Goal: Task Accomplishment & Management: Manage account settings

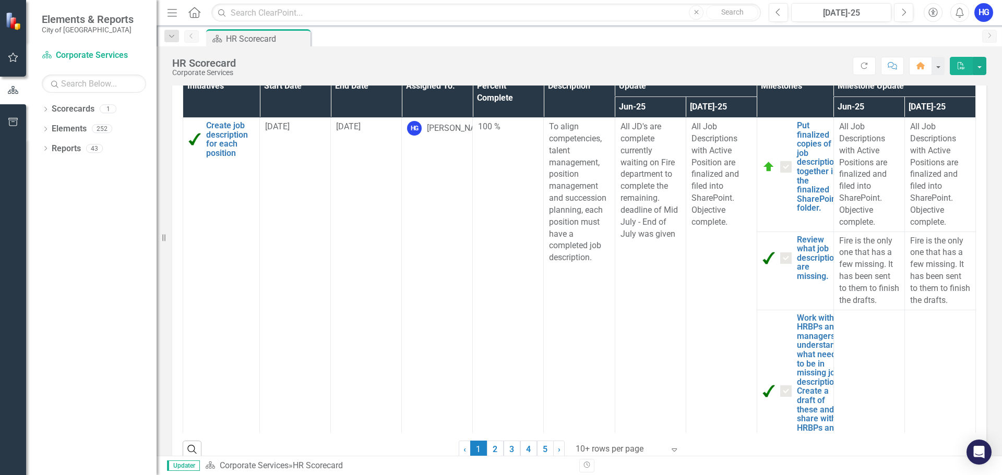
scroll to position [626, 0]
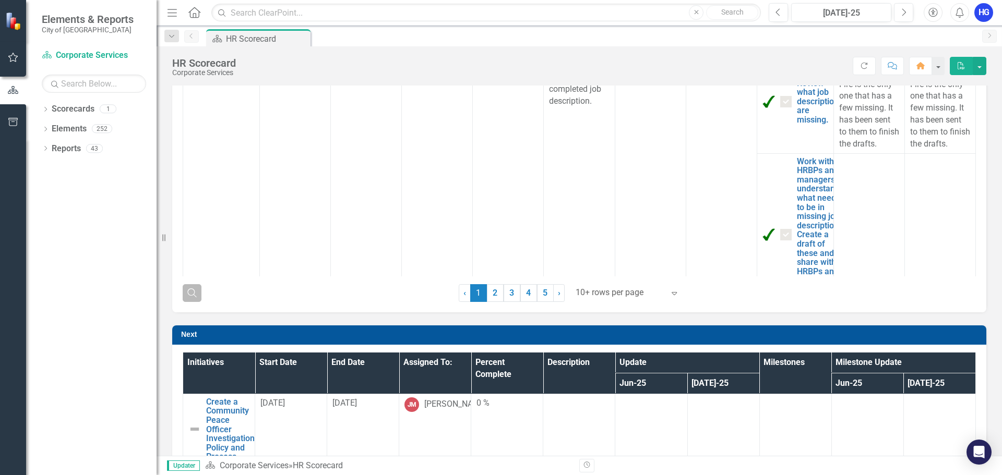
click at [198, 299] on button "Search" at bounding box center [192, 293] width 19 height 18
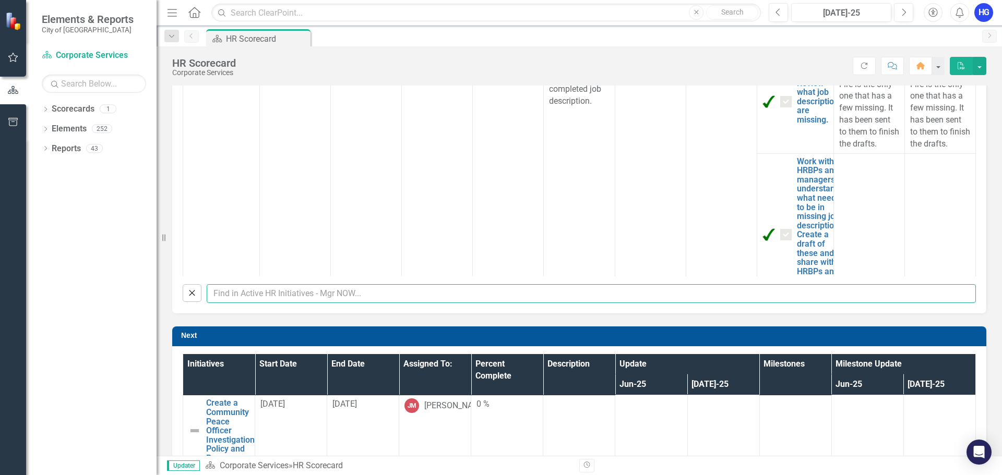
click at [325, 297] on input "text" at bounding box center [591, 293] width 769 height 19
type input "e"
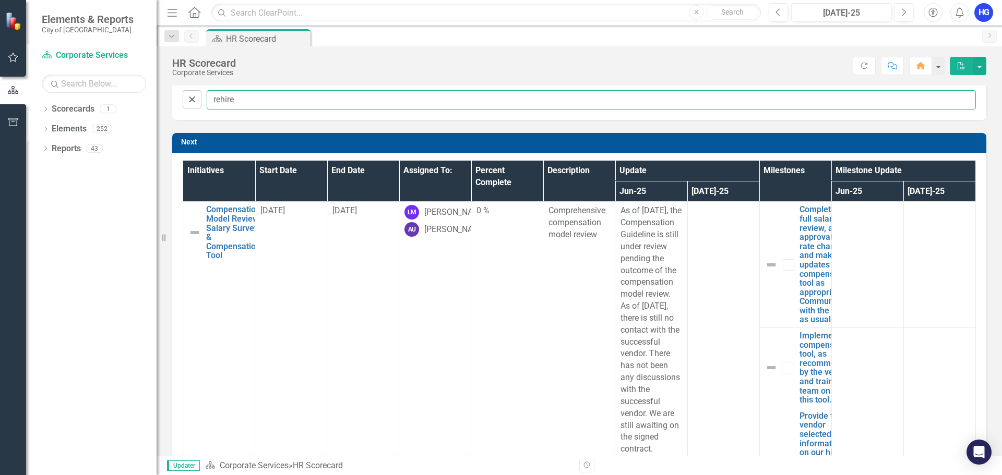
type input "rehire"
checkbox input "false"
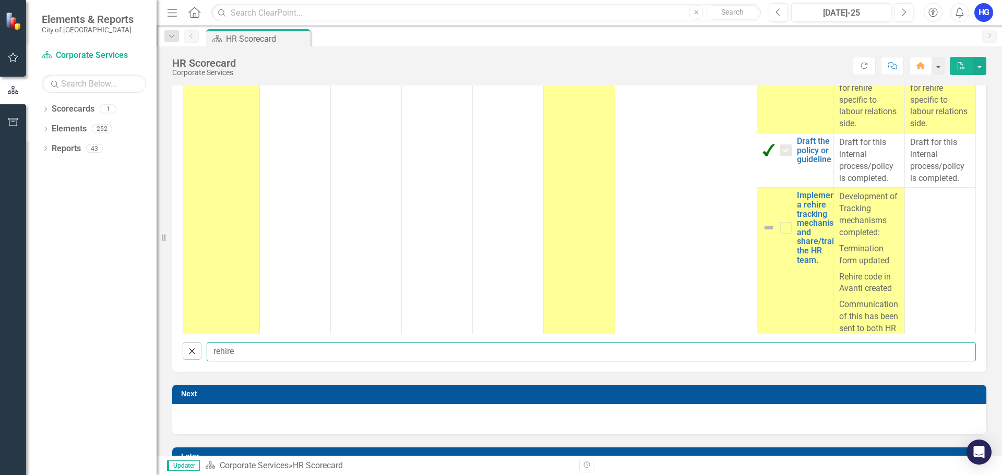
scroll to position [41, 0]
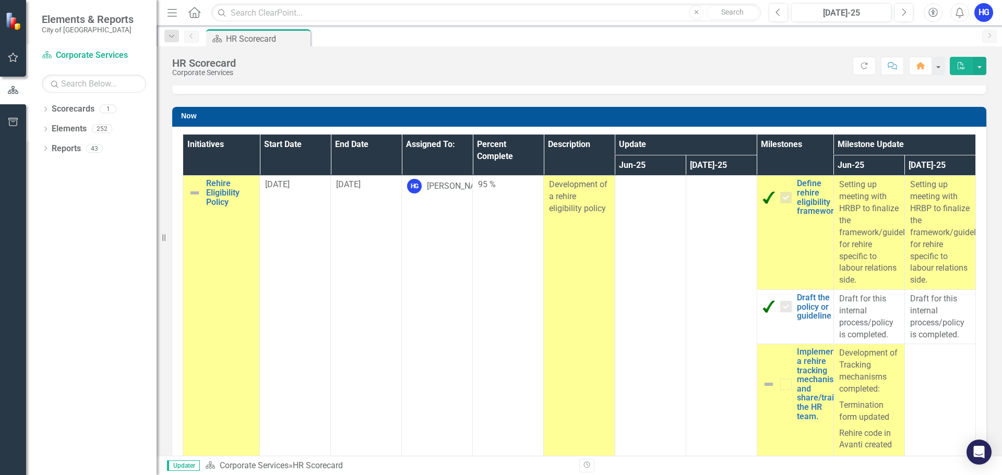
checkbox input "true"
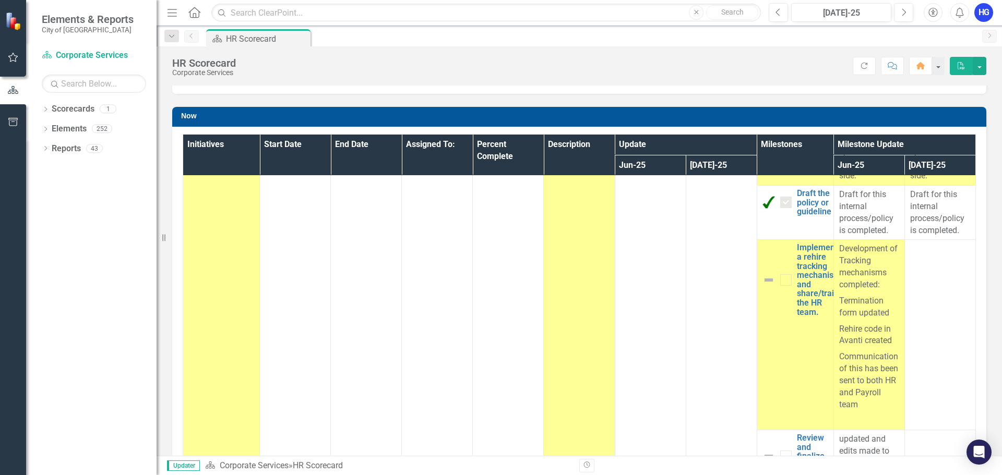
scroll to position [93, 0]
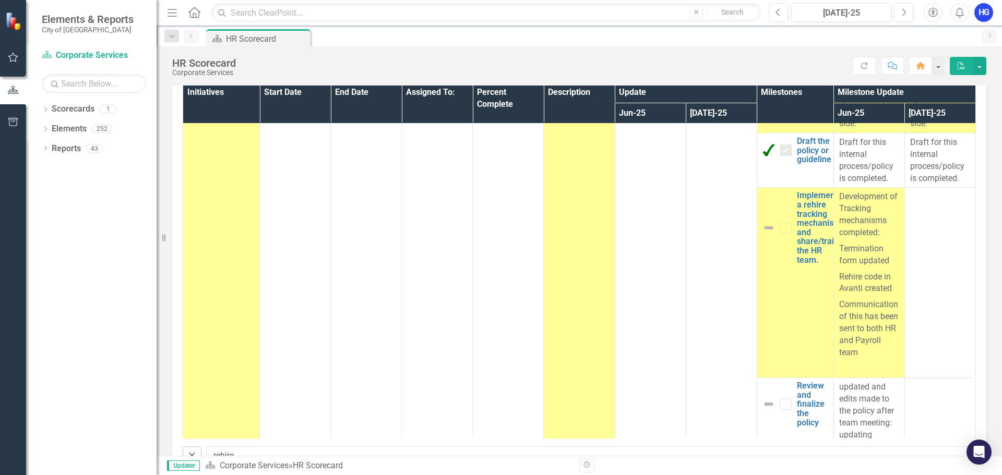
click at [763, 229] on img at bounding box center [769, 228] width 13 height 13
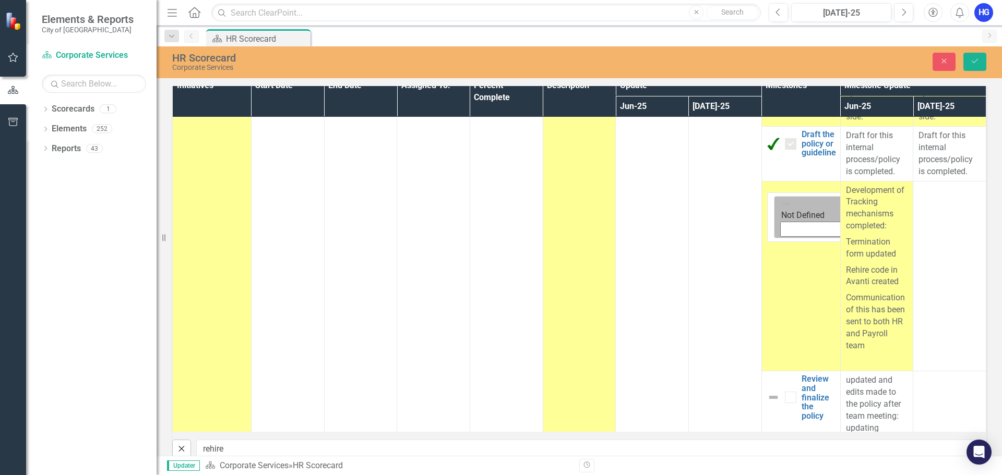
click at [869, 221] on icon "Expand" at bounding box center [874, 217] width 10 height 8
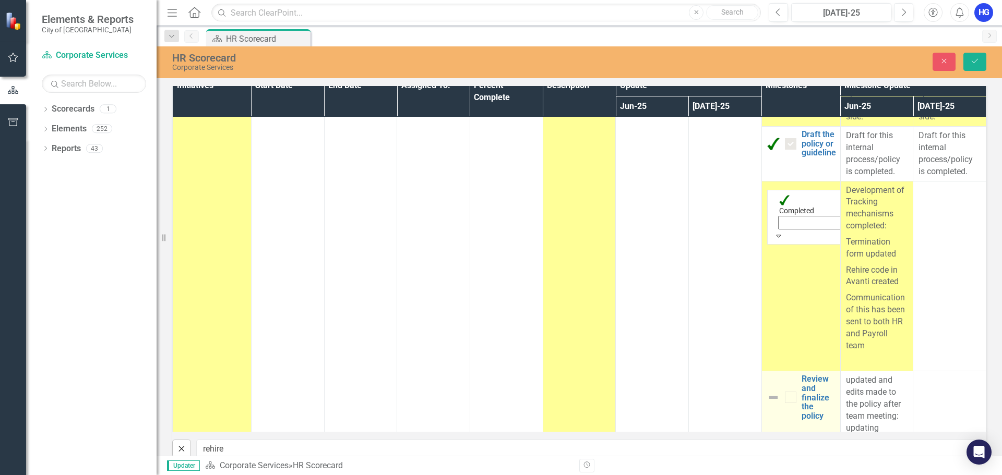
click at [767, 404] on img at bounding box center [773, 397] width 13 height 13
click at [781, 391] on img at bounding box center [786, 386] width 10 height 10
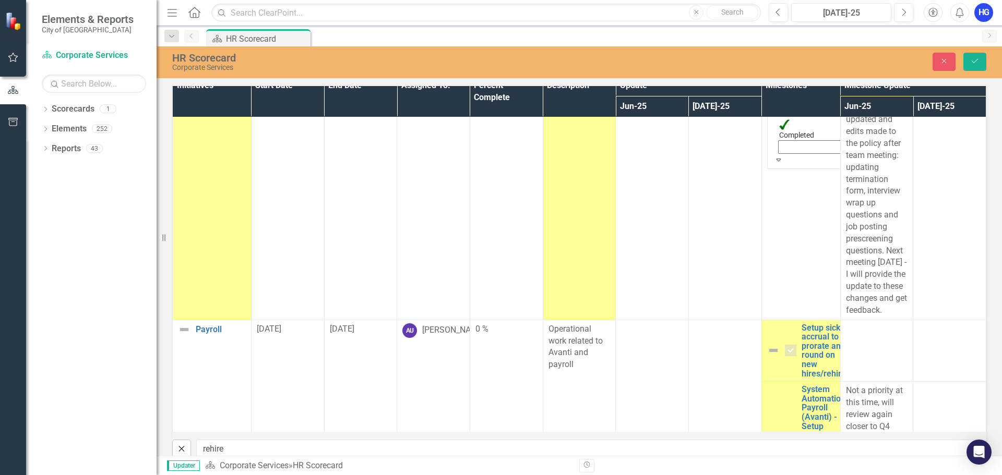
scroll to position [0, 0]
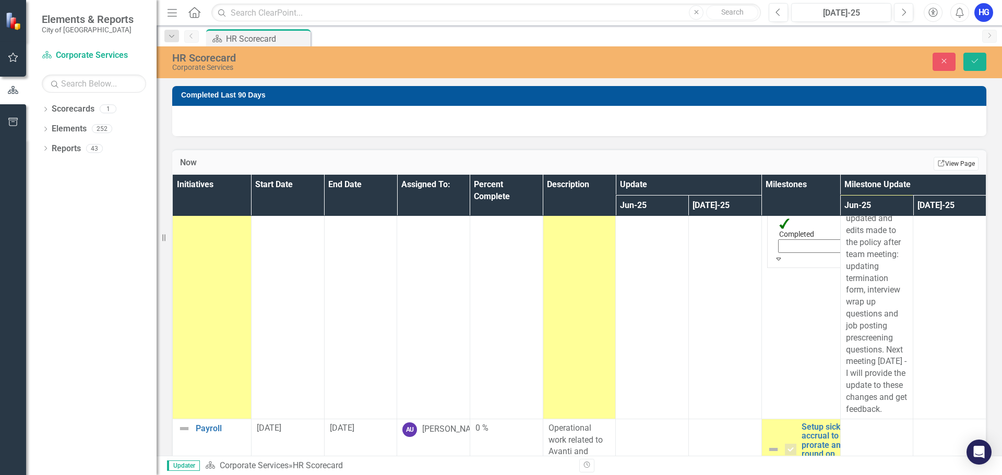
click at [958, 168] on link "Link View Page" at bounding box center [956, 164] width 45 height 14
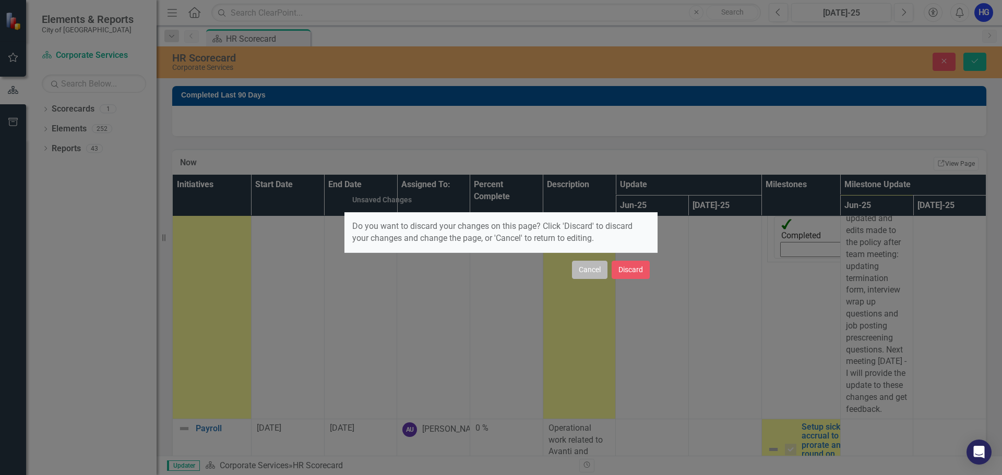
click at [593, 276] on button "Cancel" at bounding box center [589, 270] width 35 height 18
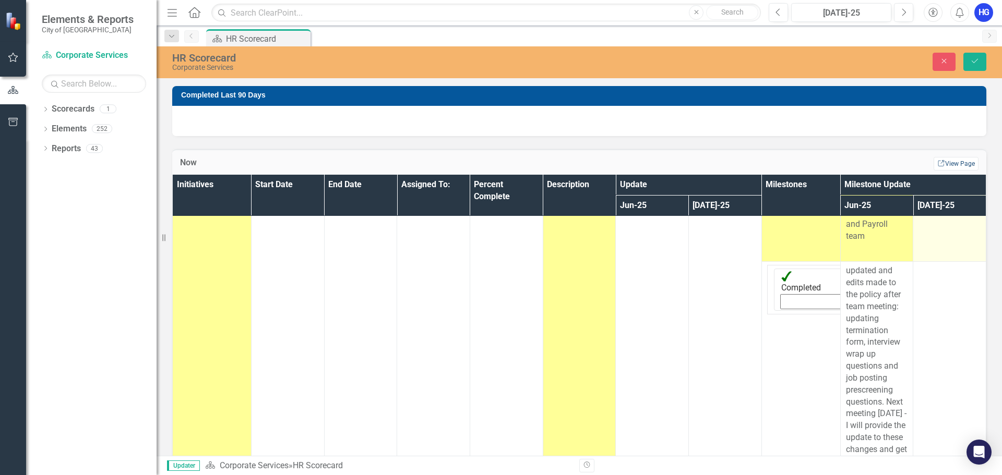
scroll to position [365, 0]
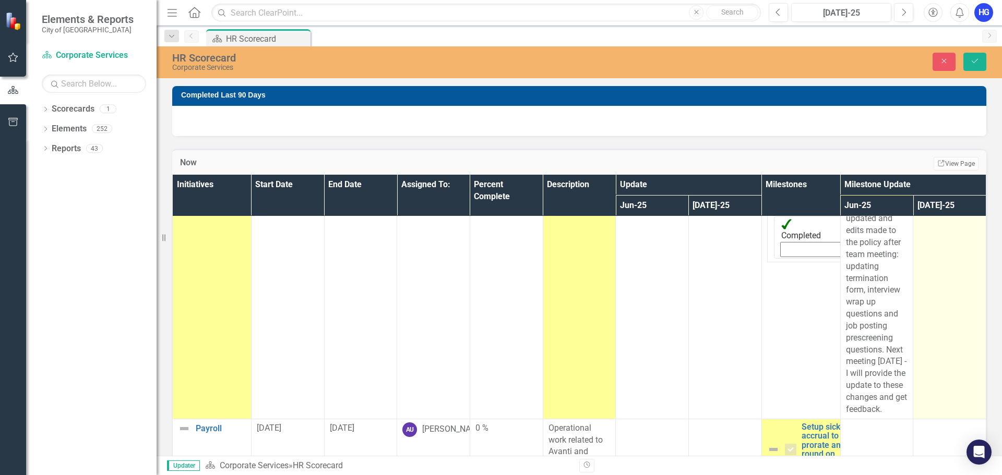
click at [923, 325] on td at bounding box center [949, 314] width 73 height 209
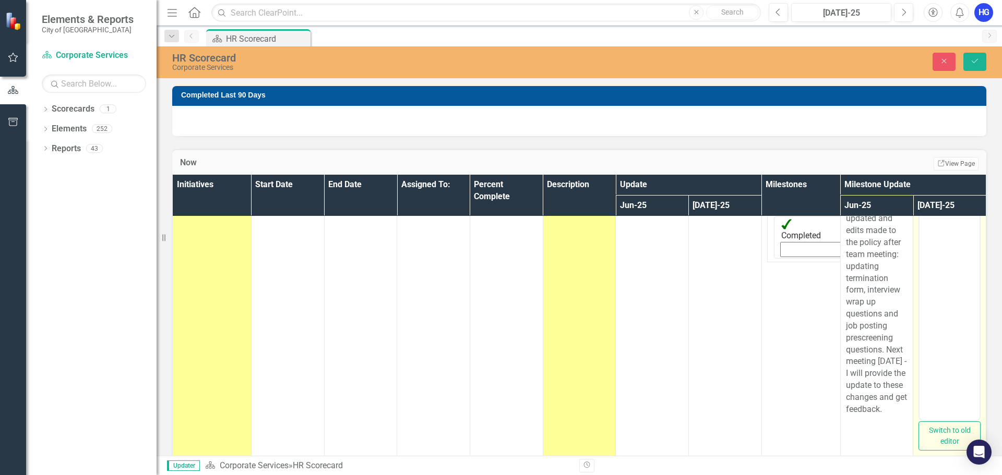
scroll to position [0, 0]
click at [957, 260] on body "Rich Text Area. Press ALT-0 for help." at bounding box center [950, 317] width 60 height 157
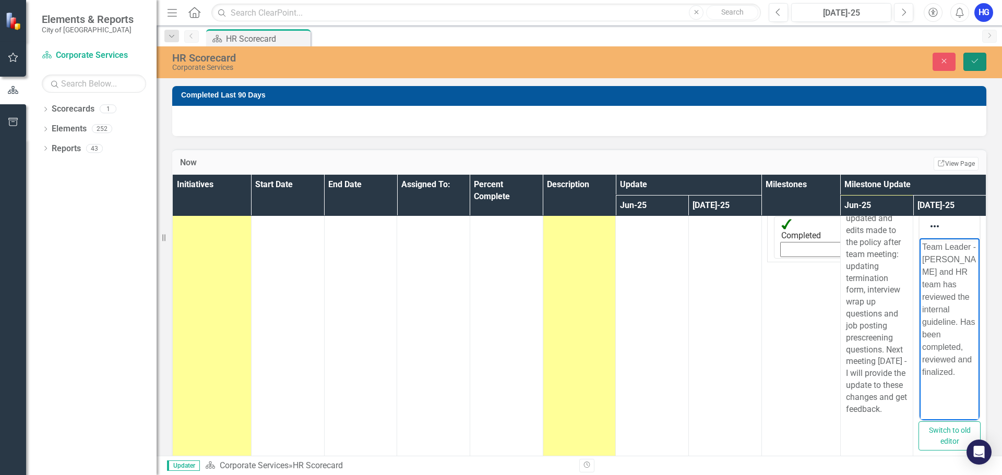
click at [973, 56] on button "Save" at bounding box center [974, 62] width 23 height 18
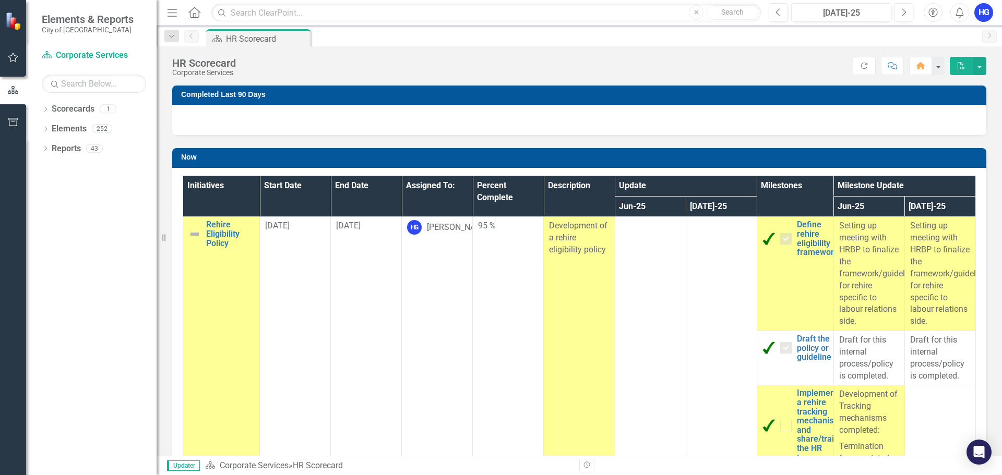
click at [194, 235] on img at bounding box center [194, 234] width 13 height 13
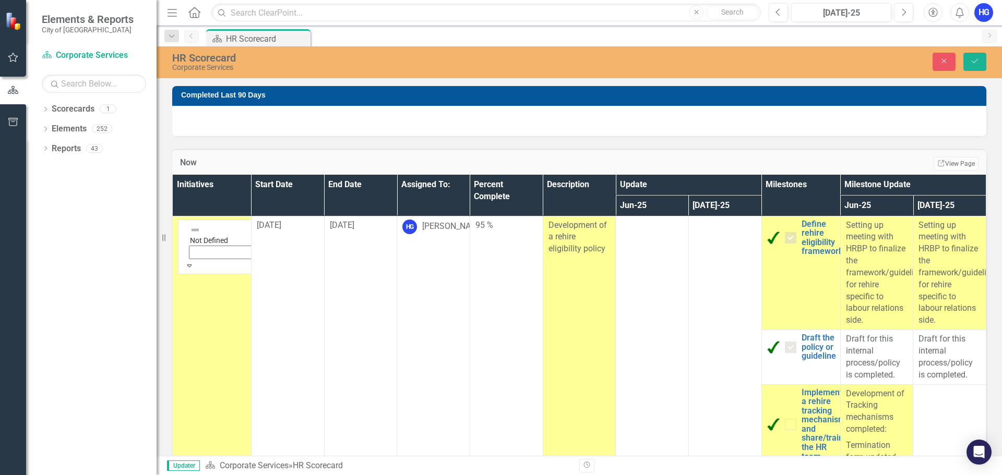
click at [196, 235] on img at bounding box center [195, 230] width 10 height 10
click at [976, 64] on icon "Save" at bounding box center [974, 60] width 9 height 7
